Goal: Find specific page/section: Find specific page/section

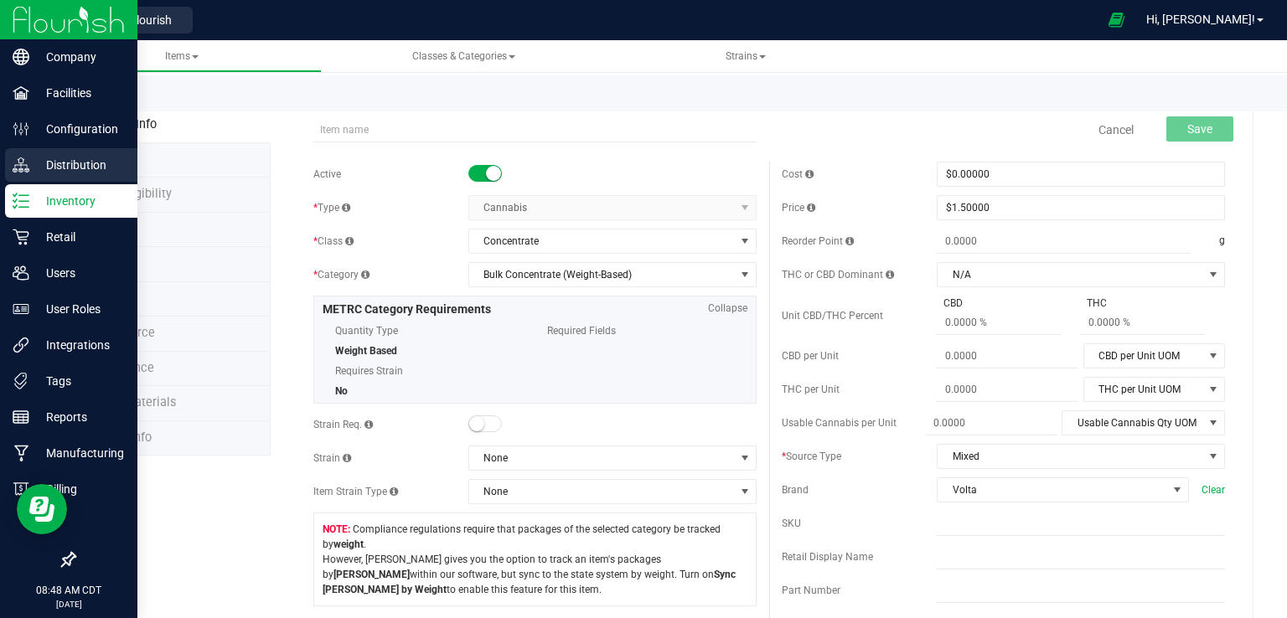
click at [35, 153] on div "Distribution" at bounding box center [71, 165] width 132 height 34
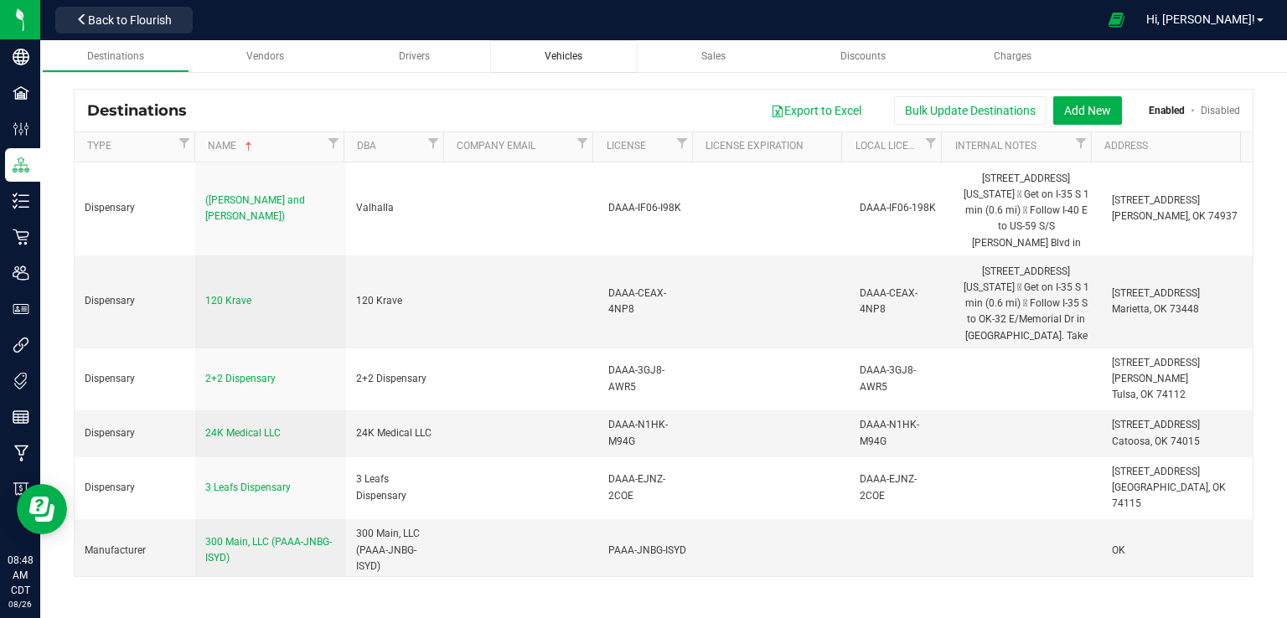
click at [584, 55] on div "Vehicles" at bounding box center [564, 56] width 121 height 14
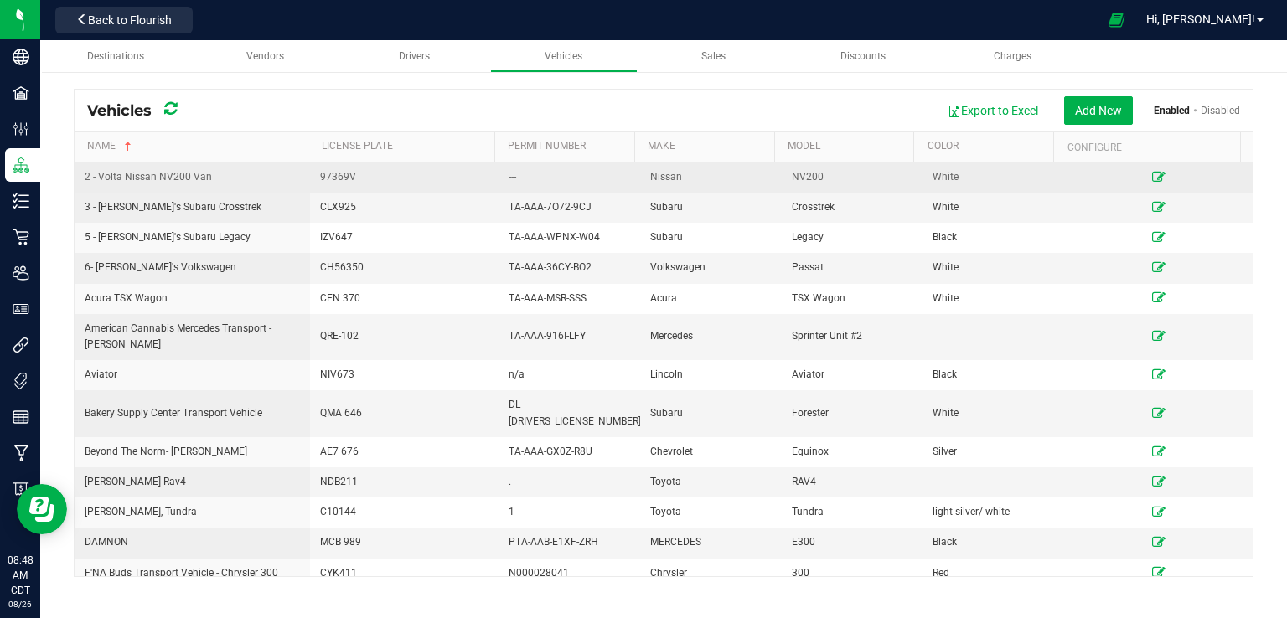
click at [189, 175] on span "2 - Volta Nissan NV200 Van" at bounding box center [148, 177] width 127 height 12
click at [121, 173] on span "2 - Volta Nissan NV200 Van" at bounding box center [148, 177] width 127 height 12
drag, startPoint x: 121, startPoint y: 173, endPoint x: 207, endPoint y: 177, distance: 85.5
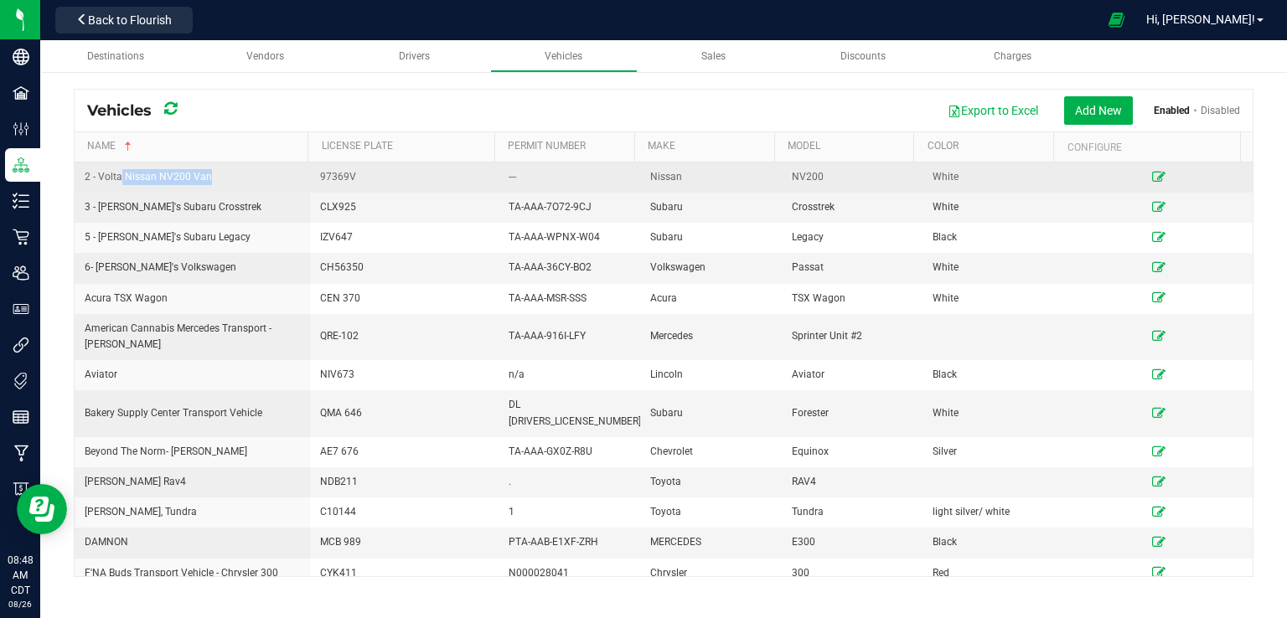
click at [207, 177] on span "2 - Volta Nissan NV200 Van" at bounding box center [148, 177] width 127 height 12
copy span "Nissan NV200 Van"
drag, startPoint x: 645, startPoint y: 175, endPoint x: 751, endPoint y: 165, distance: 106.0
click at [751, 165] on td "Nissan" at bounding box center [711, 178] width 142 height 30
drag, startPoint x: 318, startPoint y: 173, endPoint x: 948, endPoint y: 183, distance: 629.3
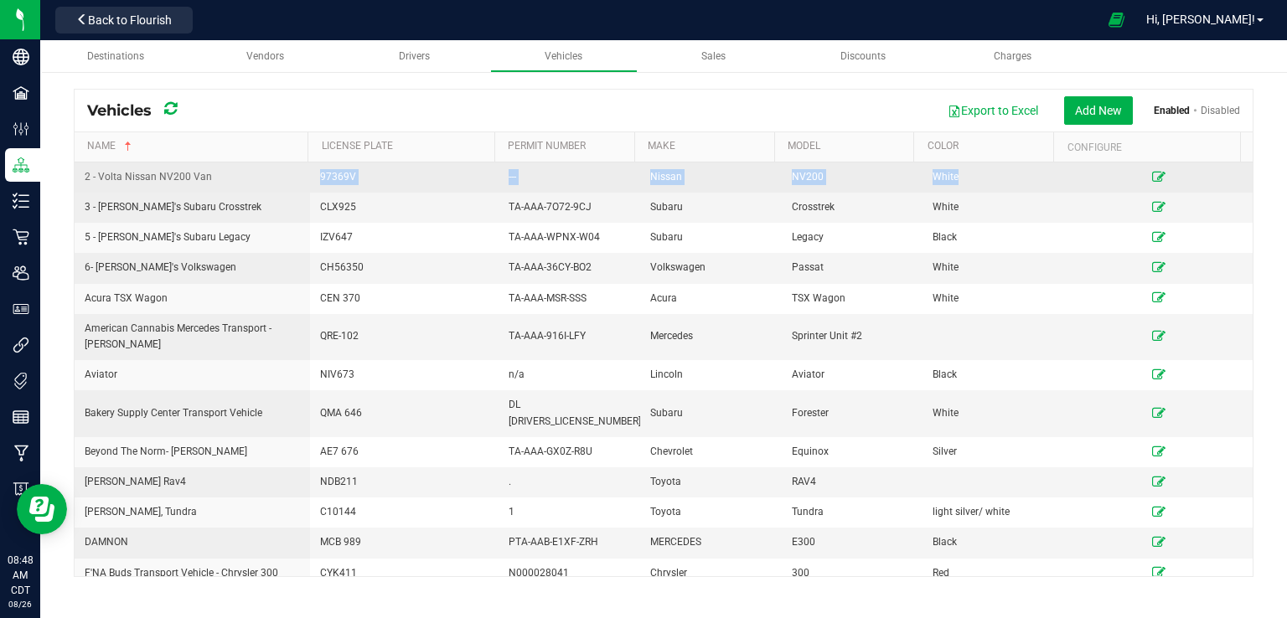
click at [948, 183] on tr "2 - Volta Nissan NV200 Van 97369V --- Nissan NV200 White" at bounding box center [664, 178] width 1178 height 30
copy tr "97369V --- Nissan NV200 White"
